Goal: Information Seeking & Learning: Learn about a topic

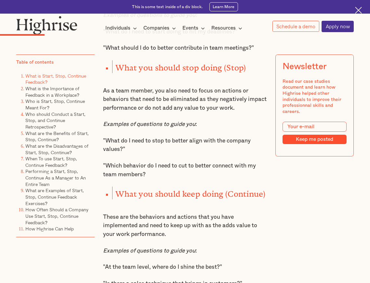
scroll to position [683, 0]
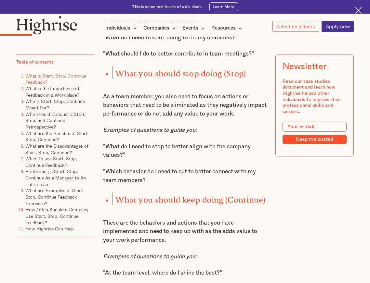
click at [151, 151] on p ""What do I need to stop to better align with the company values?"" at bounding box center [185, 151] width 164 height 17
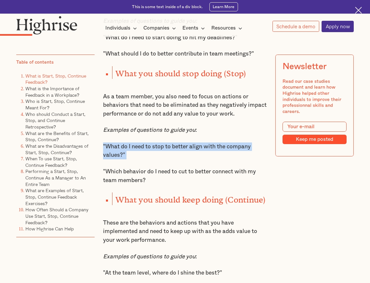
click at [151, 151] on p ""What do I need to stop to better align with the company values?"" at bounding box center [185, 151] width 164 height 17
drag, startPoint x: 151, startPoint y: 151, endPoint x: 123, endPoint y: 153, distance: 28.3
click at [123, 153] on p ""What do I need to stop to better align with the company values?"" at bounding box center [185, 151] width 164 height 17
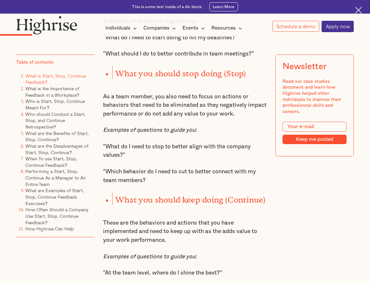
click at [122, 153] on p ""What do I need to stop to better align with the company values?"" at bounding box center [185, 151] width 164 height 17
click at [133, 175] on p ""Which behavior do I need to cut to better connect with my team members?" at bounding box center [185, 176] width 164 height 17
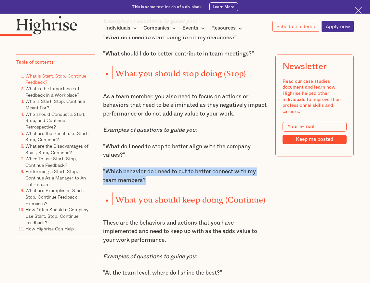
click at [133, 175] on p ""Which behavior do I need to cut to better connect with my team members?" at bounding box center [185, 176] width 164 height 17
drag, startPoint x: 133, startPoint y: 175, endPoint x: 130, endPoint y: 180, distance: 6.4
click at [130, 180] on p ""Which behavior do I need to cut to better connect with my team members?" at bounding box center [185, 176] width 164 height 17
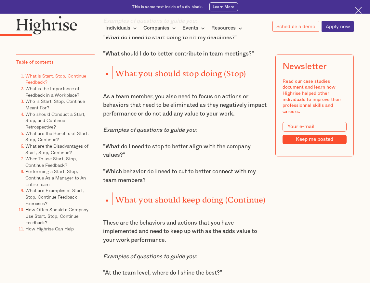
click at [129, 184] on p ""Which behavior do I need to cut to better connect with my team members?" at bounding box center [185, 176] width 164 height 17
click at [135, 182] on p ""Which behavior do I need to cut to better connect with my team members?" at bounding box center [185, 176] width 164 height 17
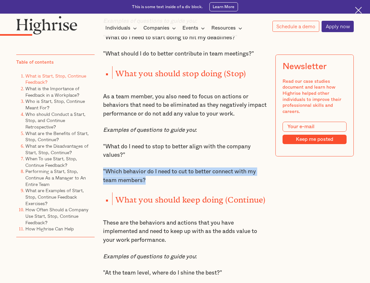
click at [135, 182] on p ""Which behavior do I need to cut to better connect with my team members?" at bounding box center [185, 176] width 164 height 17
click at [135, 183] on p ""Which behavior do I need to cut to better connect with my team members?" at bounding box center [185, 176] width 164 height 17
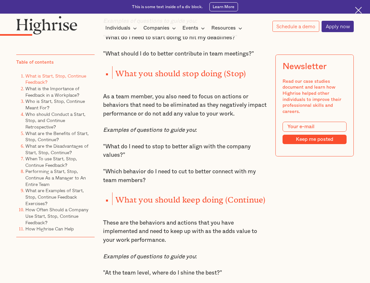
click at [197, 234] on p "These are the behaviors and actions that you have implemented and need to keep …" at bounding box center [185, 232] width 164 height 26
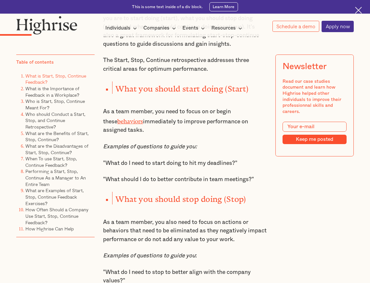
scroll to position [553, 0]
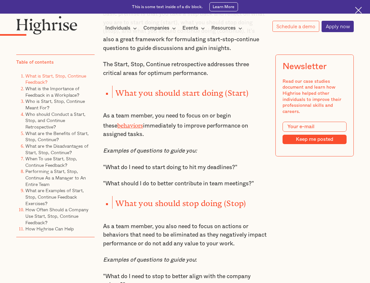
click at [176, 123] on p "As a team member, you need to focus on or begin these behaviors immediately to …" at bounding box center [185, 125] width 164 height 27
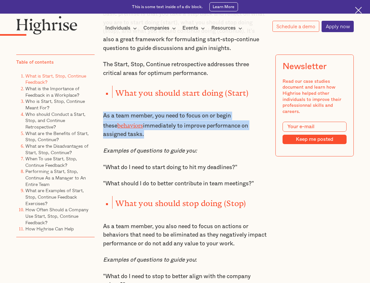
click at [176, 123] on p "As a team member, you need to focus on or begin these behaviors immediately to …" at bounding box center [185, 125] width 164 height 27
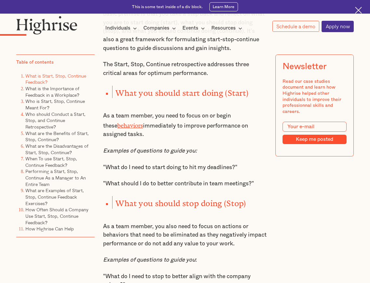
click at [173, 177] on div "One of the most popular and effective ways to give feedback is the Start, Stop,…" at bounding box center [185, 249] width 164 height 809
click at [188, 166] on div "One of the most popular and effective ways to give feedback is the Start, Stop,…" at bounding box center [185, 249] width 164 height 809
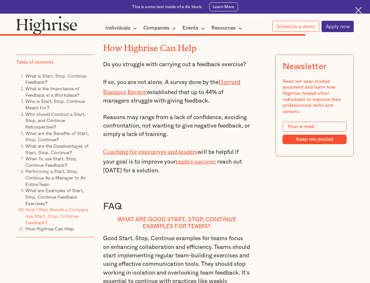
scroll to position [3771, 0]
